Goal: Find specific page/section: Find specific page/section

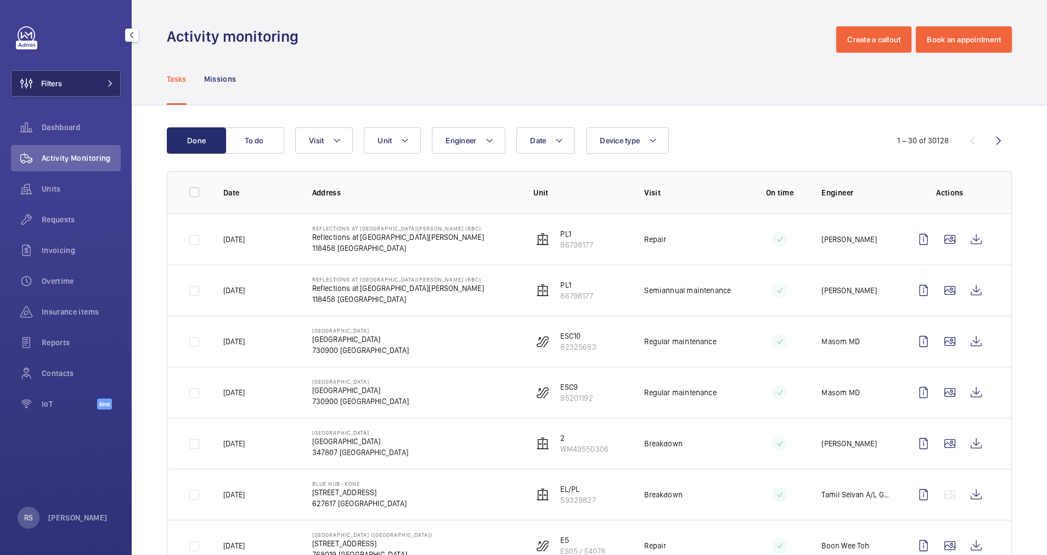
click at [108, 83] on mat-icon at bounding box center [110, 83] width 7 height 7
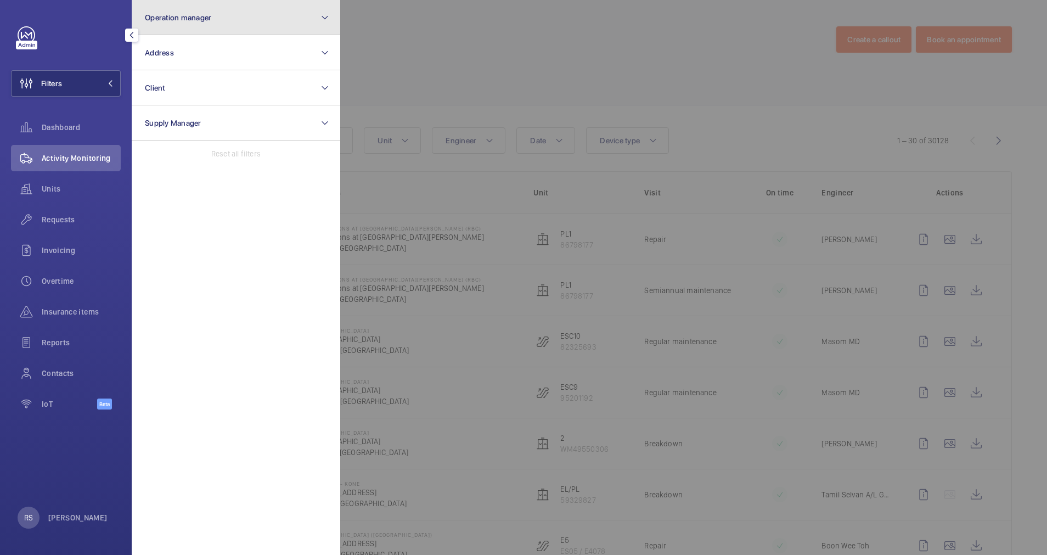
click at [211, 7] on button "Operation manager" at bounding box center [236, 17] width 208 height 35
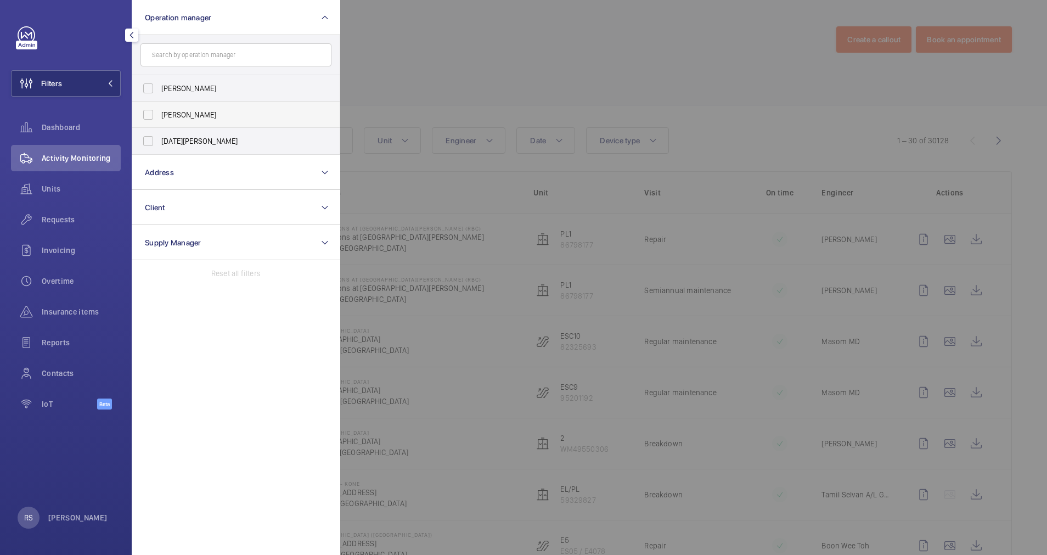
click at [206, 120] on label "[PERSON_NAME]" at bounding box center [227, 115] width 191 height 26
click at [159, 120] on input "[PERSON_NAME]" at bounding box center [148, 115] width 22 height 22
checkbox input "true"
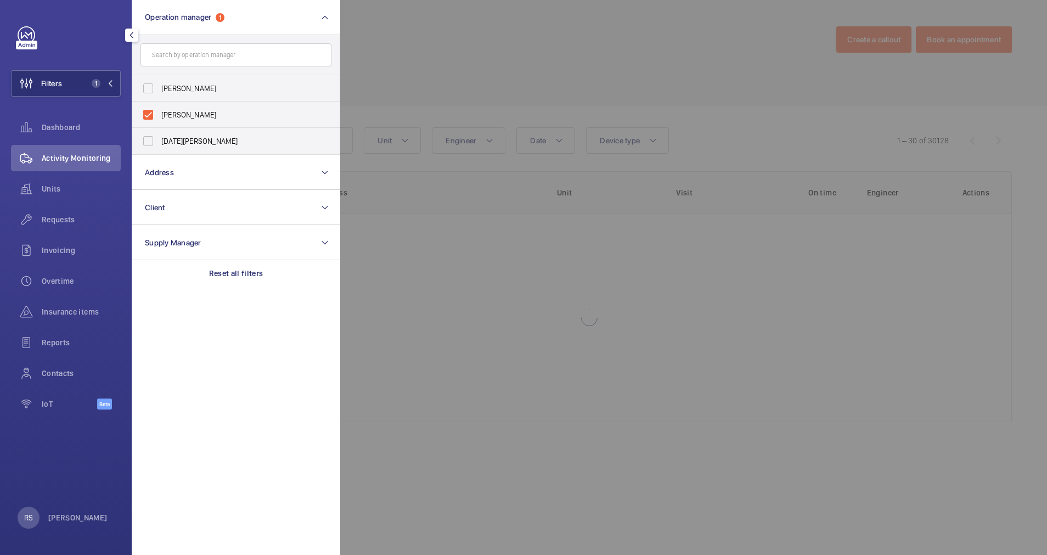
click at [456, 16] on div at bounding box center [863, 277] width 1047 height 555
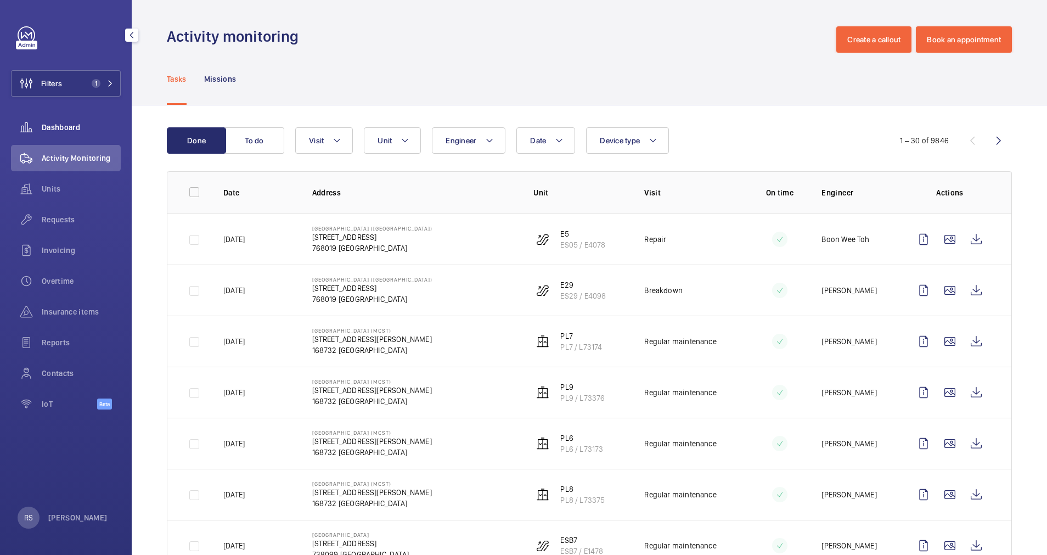
click at [64, 125] on span "Dashboard" at bounding box center [81, 127] width 79 height 11
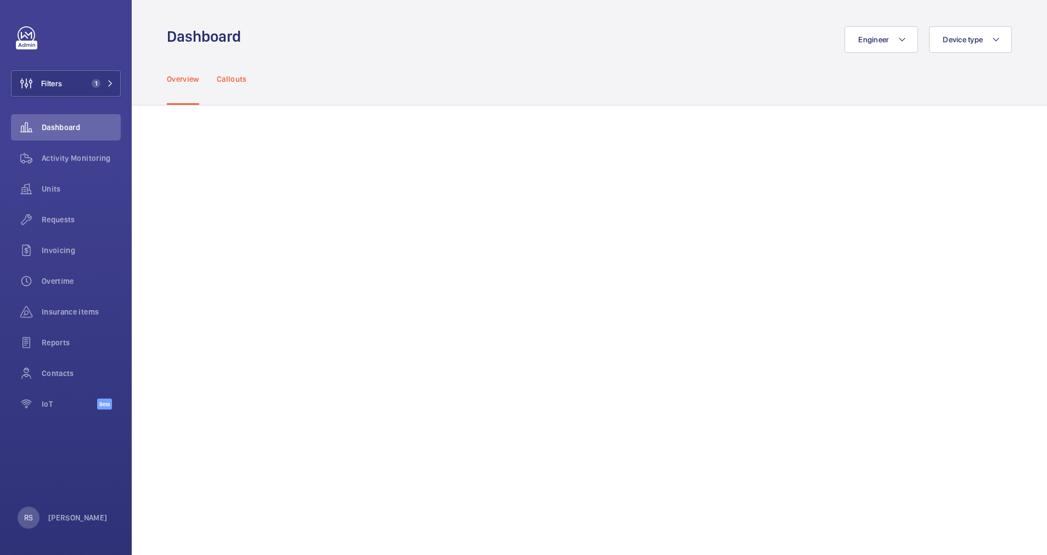
click at [231, 81] on p "Callouts" at bounding box center [232, 79] width 30 height 11
click at [183, 77] on p "Overview" at bounding box center [183, 79] width 32 height 11
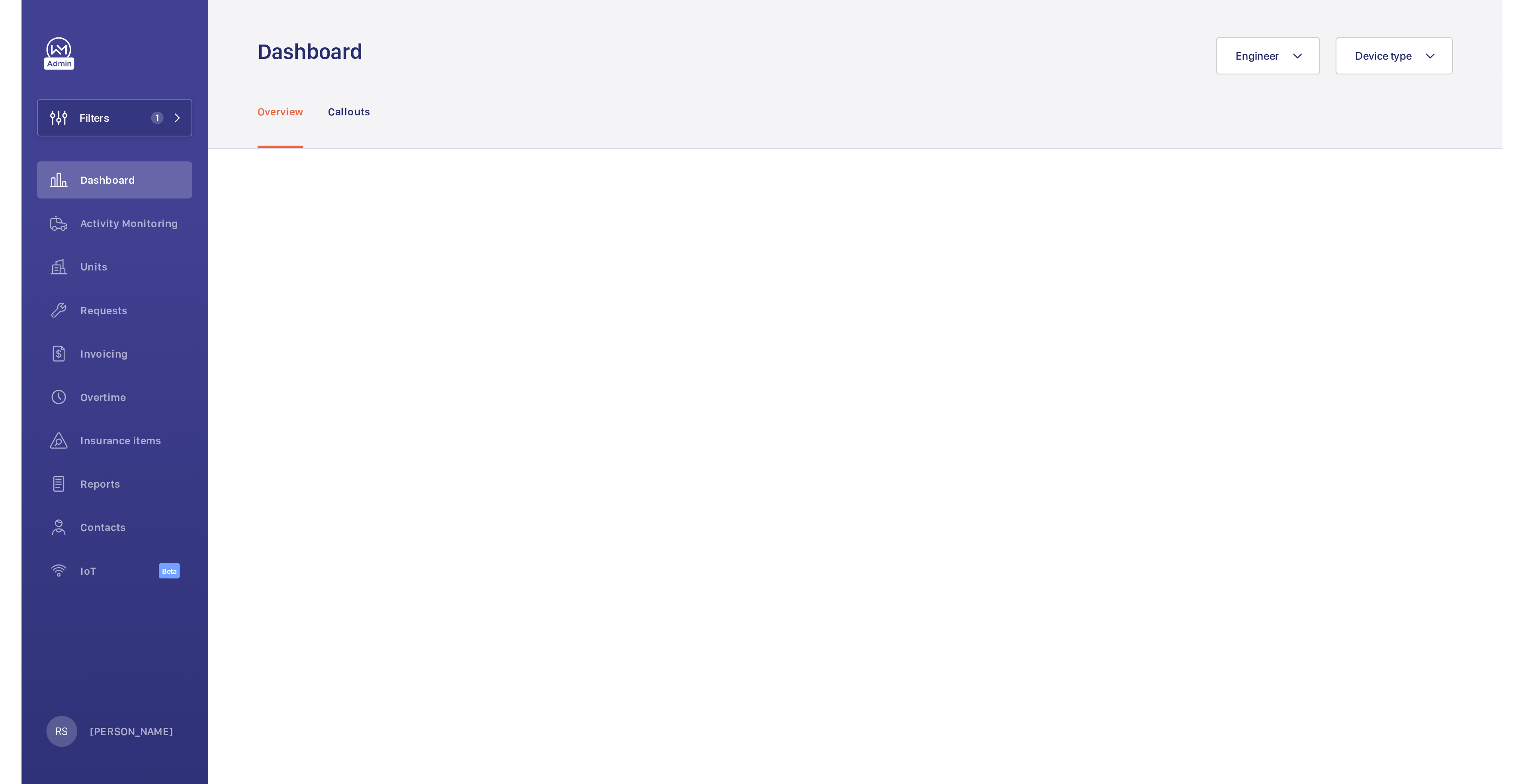
scroll to position [72, 0]
